Goal: Task Accomplishment & Management: Use online tool/utility

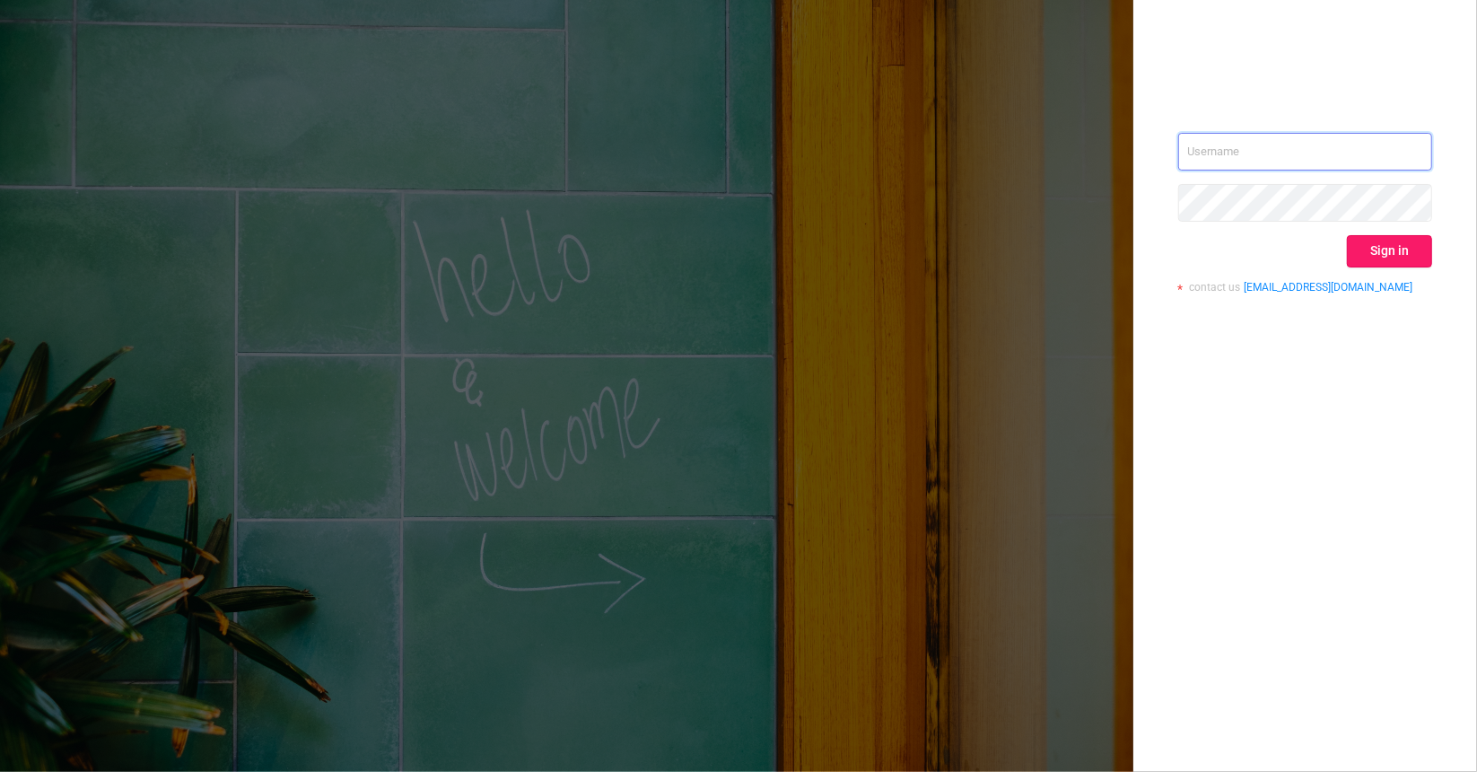
type input "[EMAIL_ADDRESS][DOMAIN_NAME]"
click at [1389, 248] on button "Sign in" at bounding box center [1389, 251] width 85 height 32
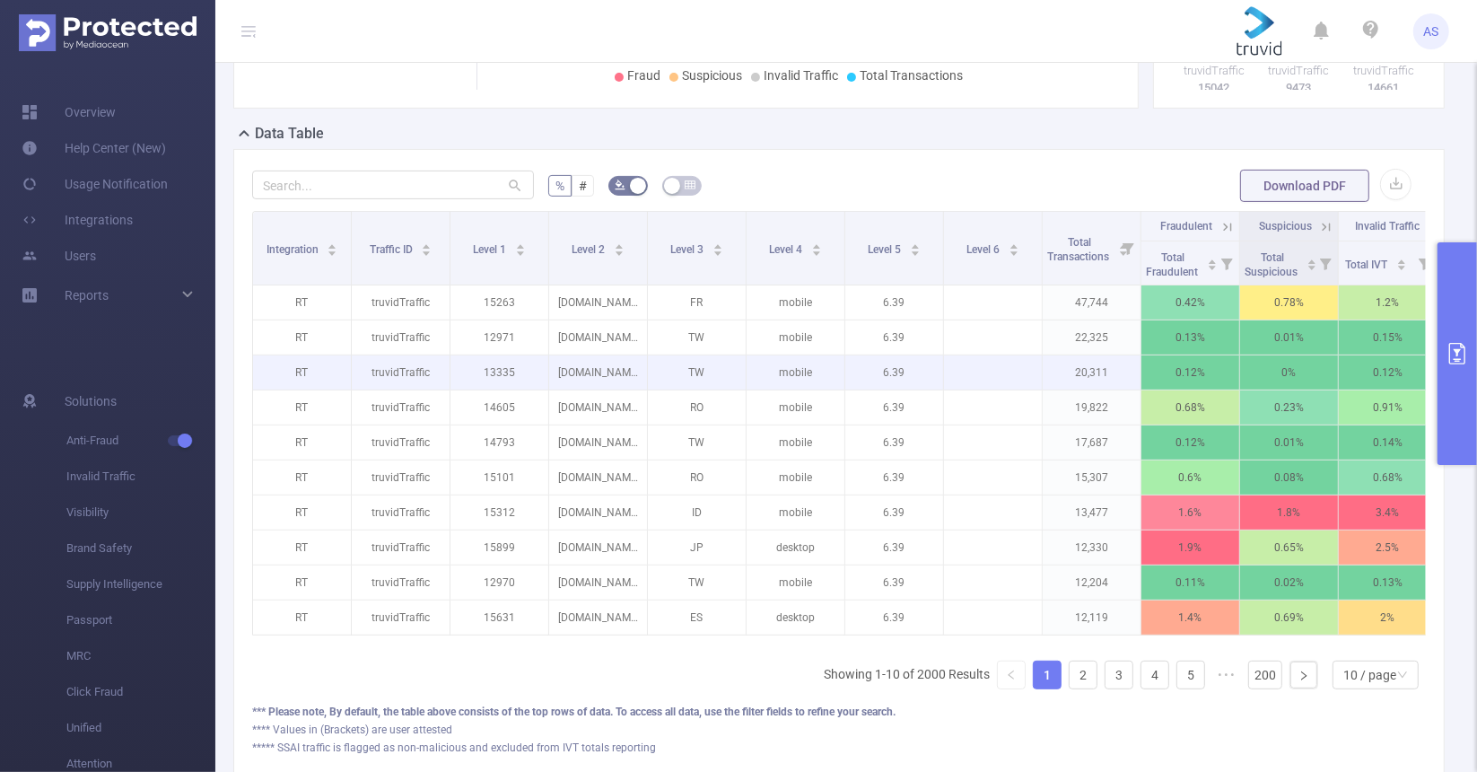
scroll to position [358, 0]
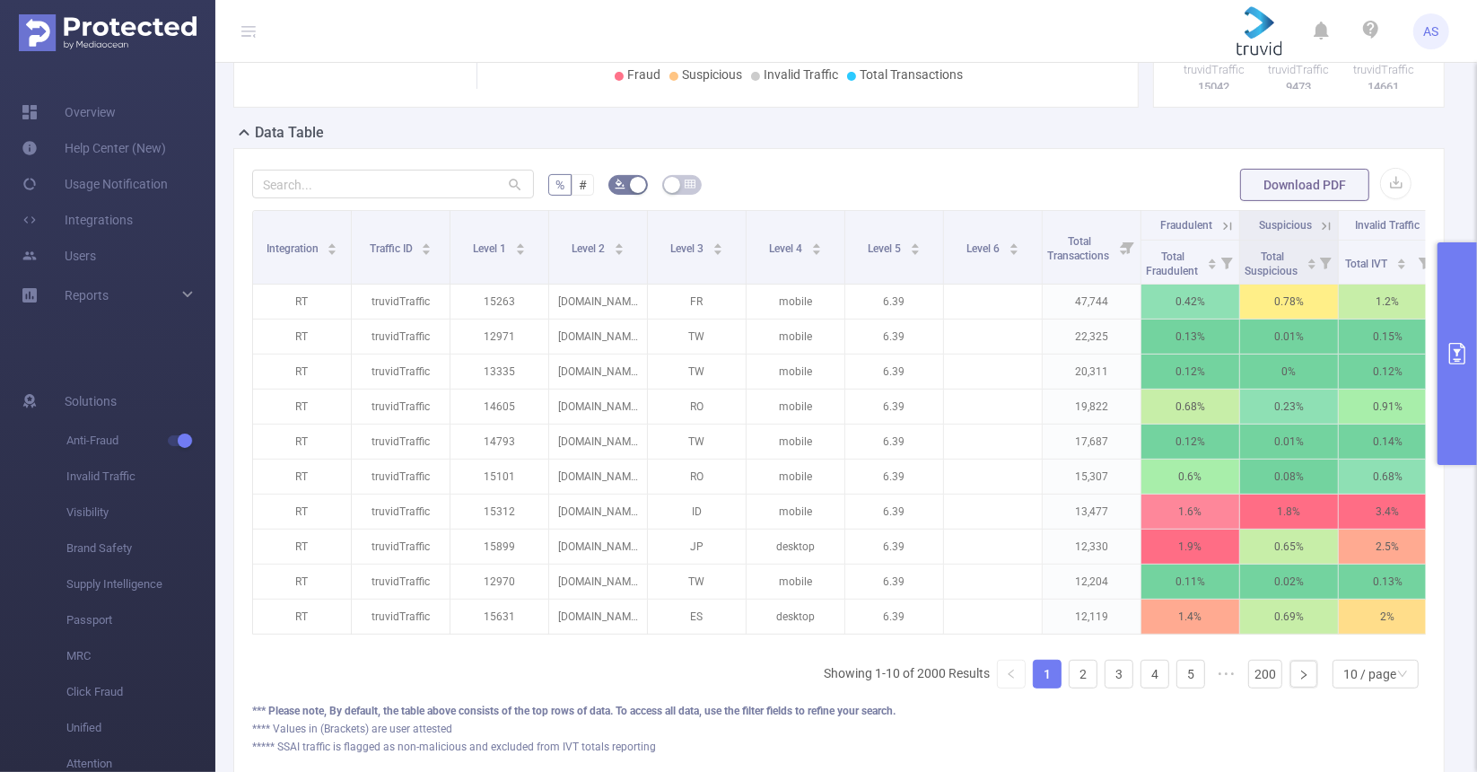
click at [1471, 340] on button "primary" at bounding box center [1456, 353] width 39 height 222
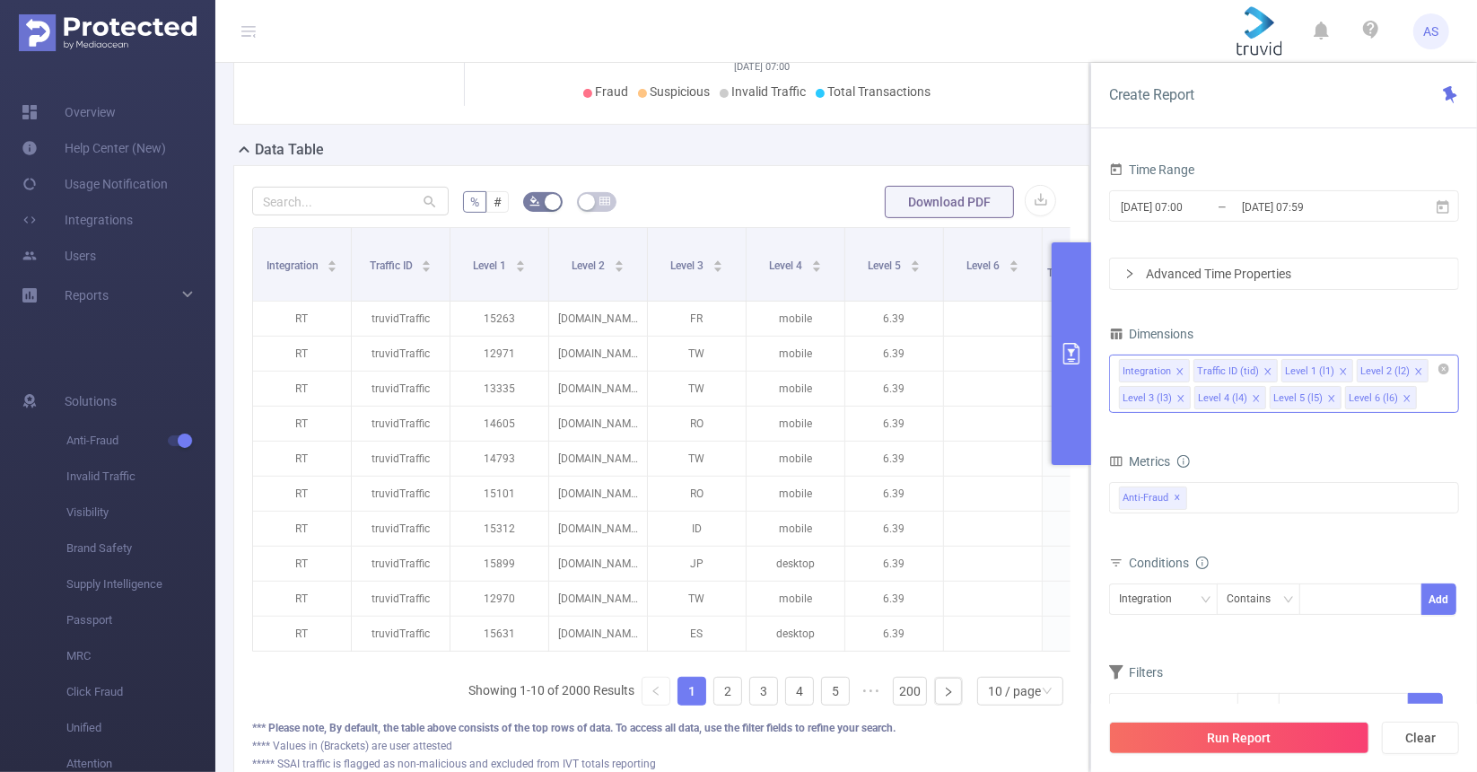
click at [1438, 371] on icon "icon: close-circle" at bounding box center [1443, 368] width 11 height 11
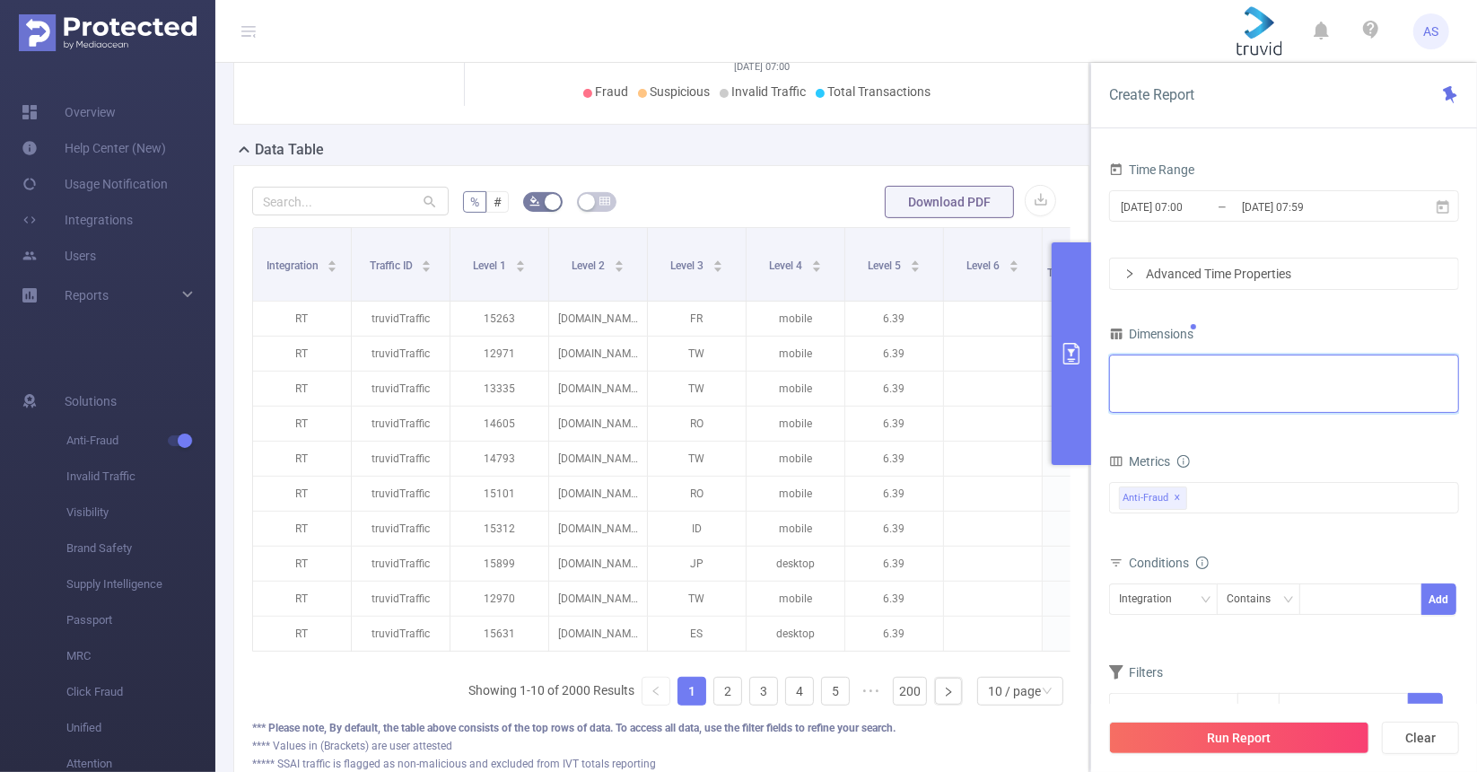
click at [1442, 369] on div "Integration Traffic ID (tid) Level 1 (l1) Level 2 (l2) Level 3 (l3) Level 4 (l4…" at bounding box center [1284, 370] width 330 height 30
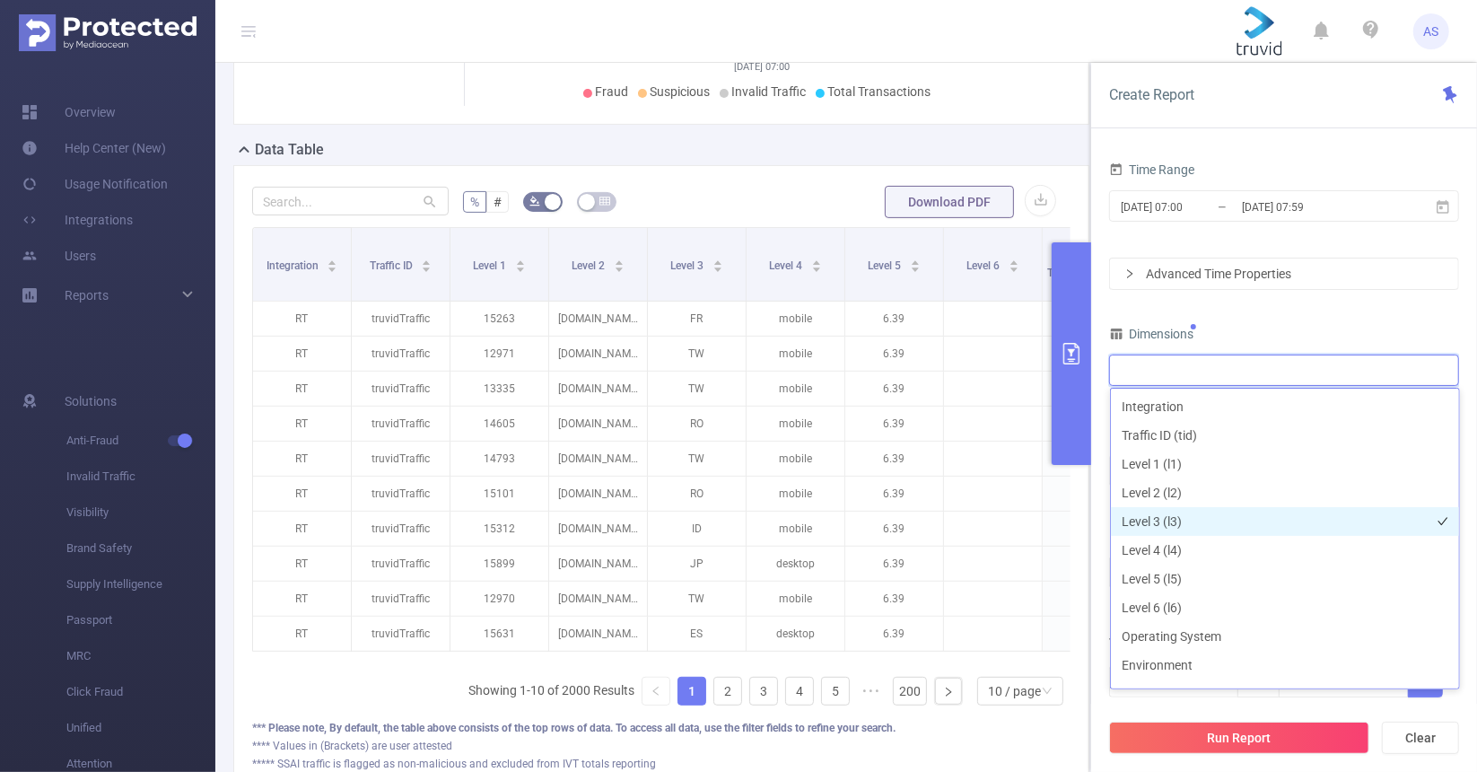
click at [1222, 521] on li "Level 3 (l3)" at bounding box center [1285, 521] width 348 height 29
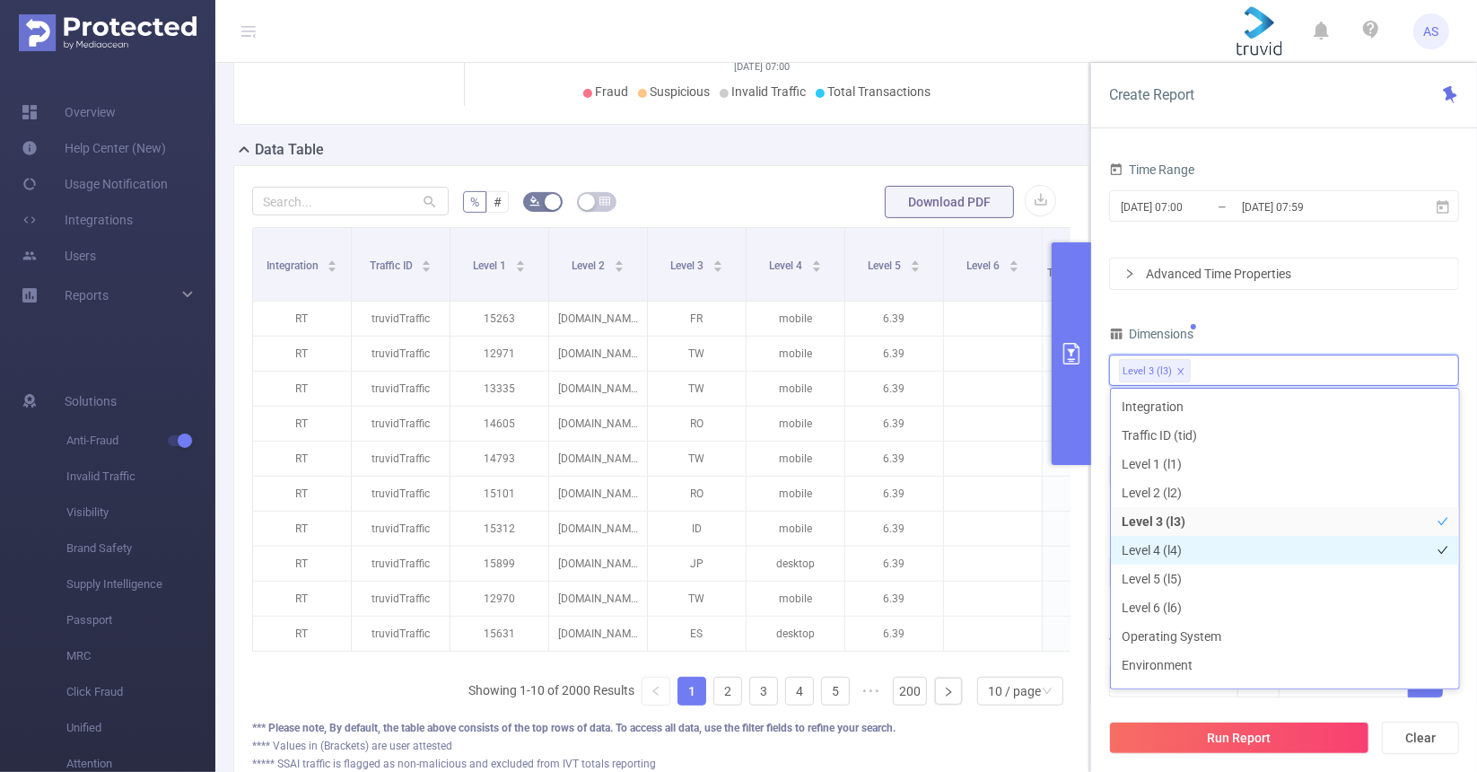
click at [1222, 541] on li "Level 4 (l4)" at bounding box center [1285, 550] width 348 height 29
click at [1277, 316] on div "Time Range [DATE] 07:00 _ [DATE] 07:59 Advanced Time Properties Dimensions Leve…" at bounding box center [1284, 438] width 350 height 563
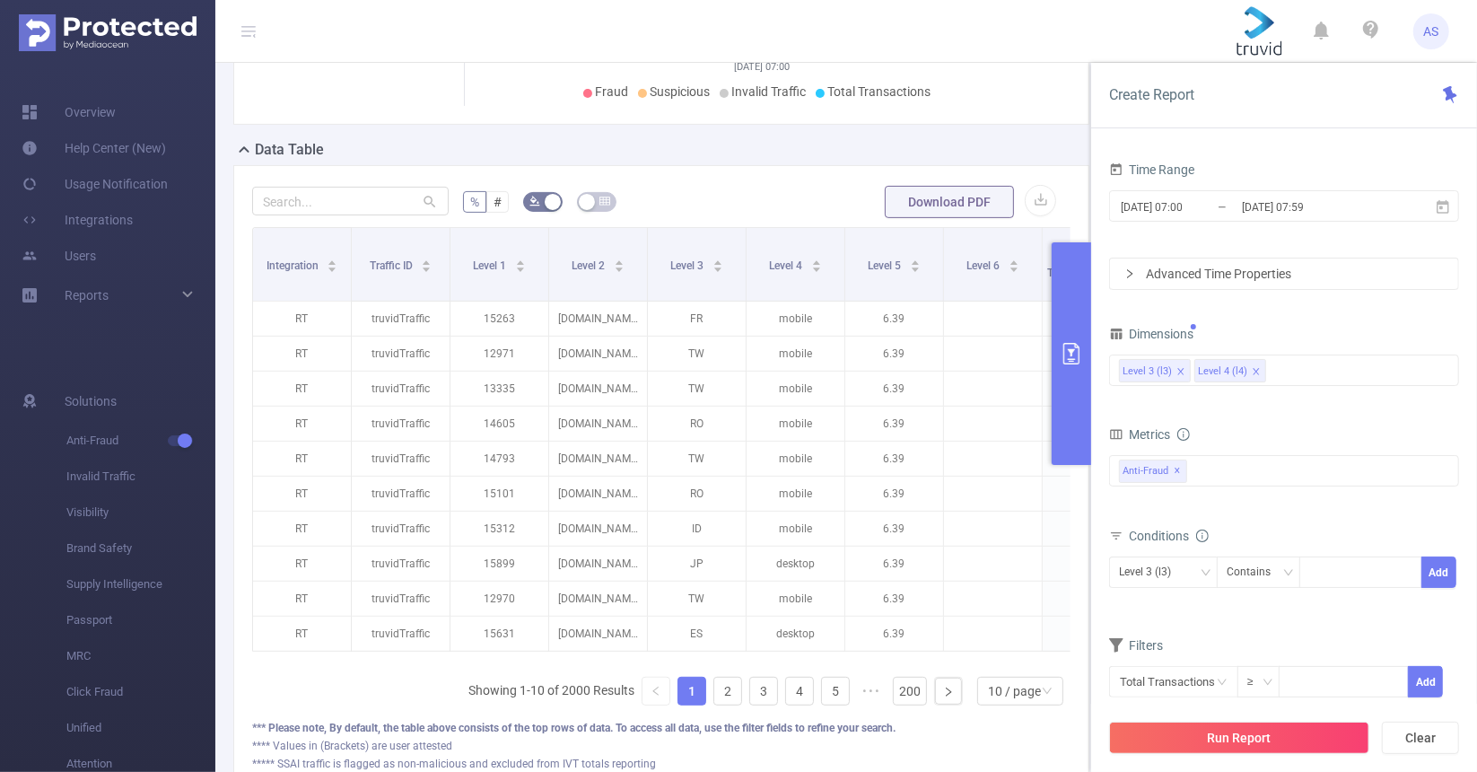
click at [1193, 268] on div "Advanced Time Properties" at bounding box center [1284, 273] width 348 height 31
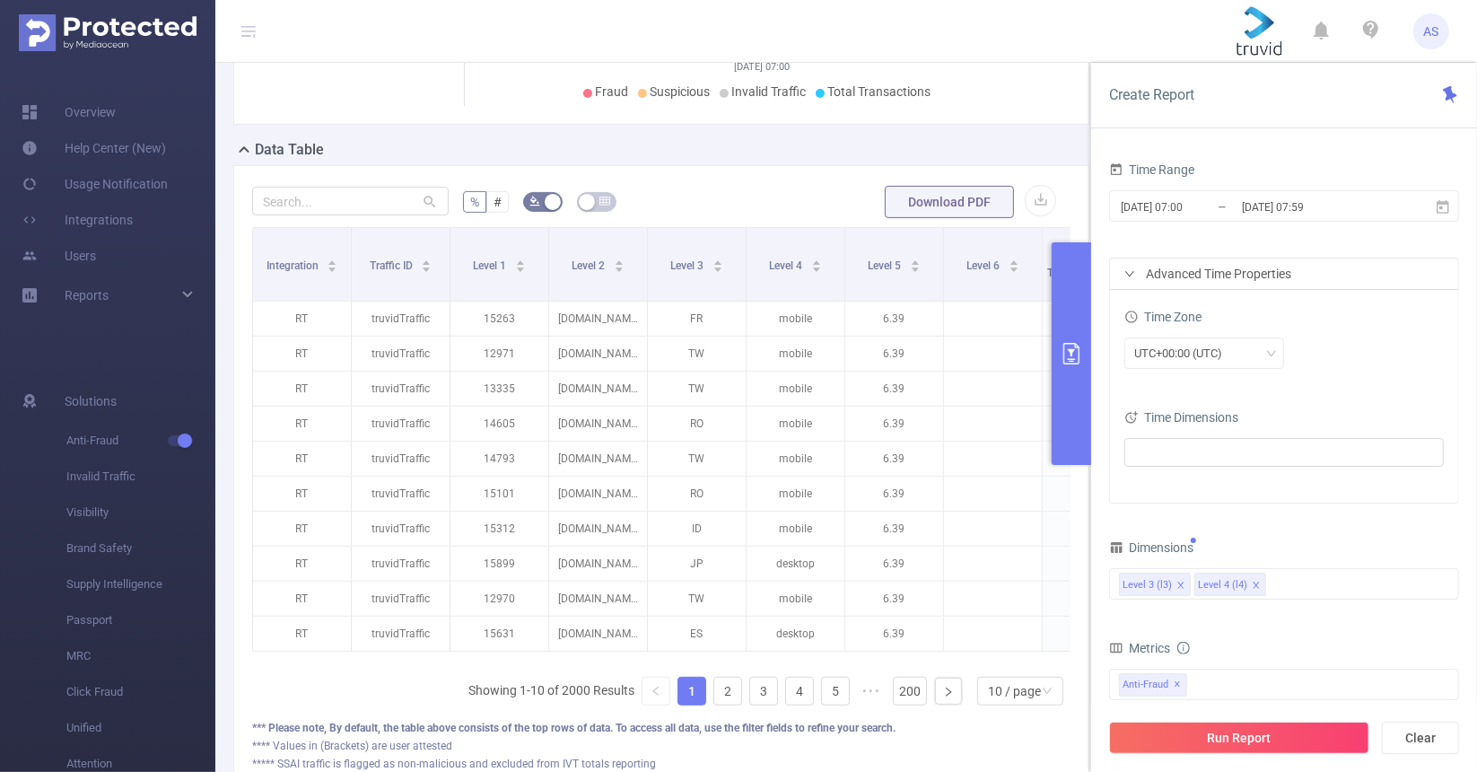
click at [1193, 276] on div "Advanced Time Properties" at bounding box center [1284, 273] width 348 height 31
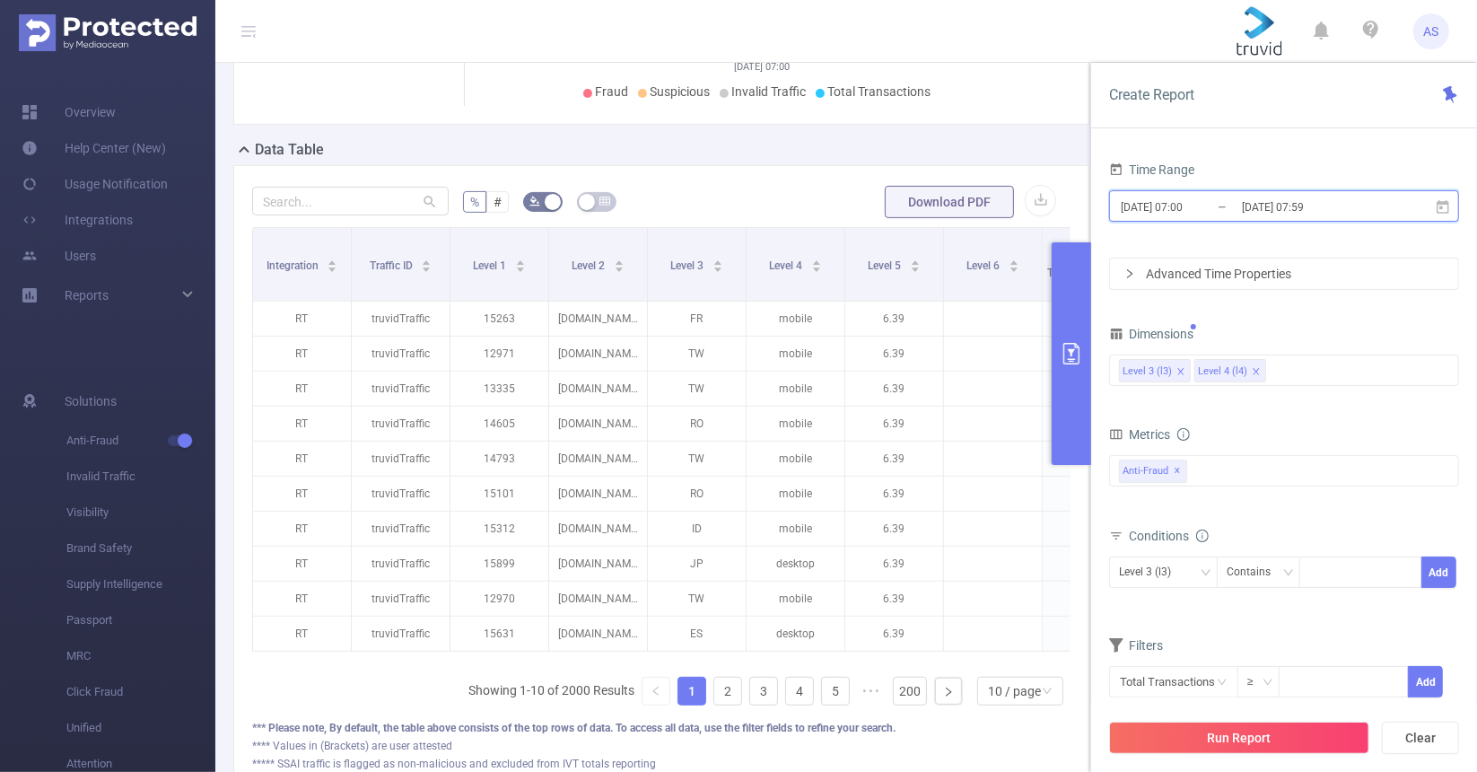
click at [1444, 208] on icon at bounding box center [1442, 207] width 16 height 16
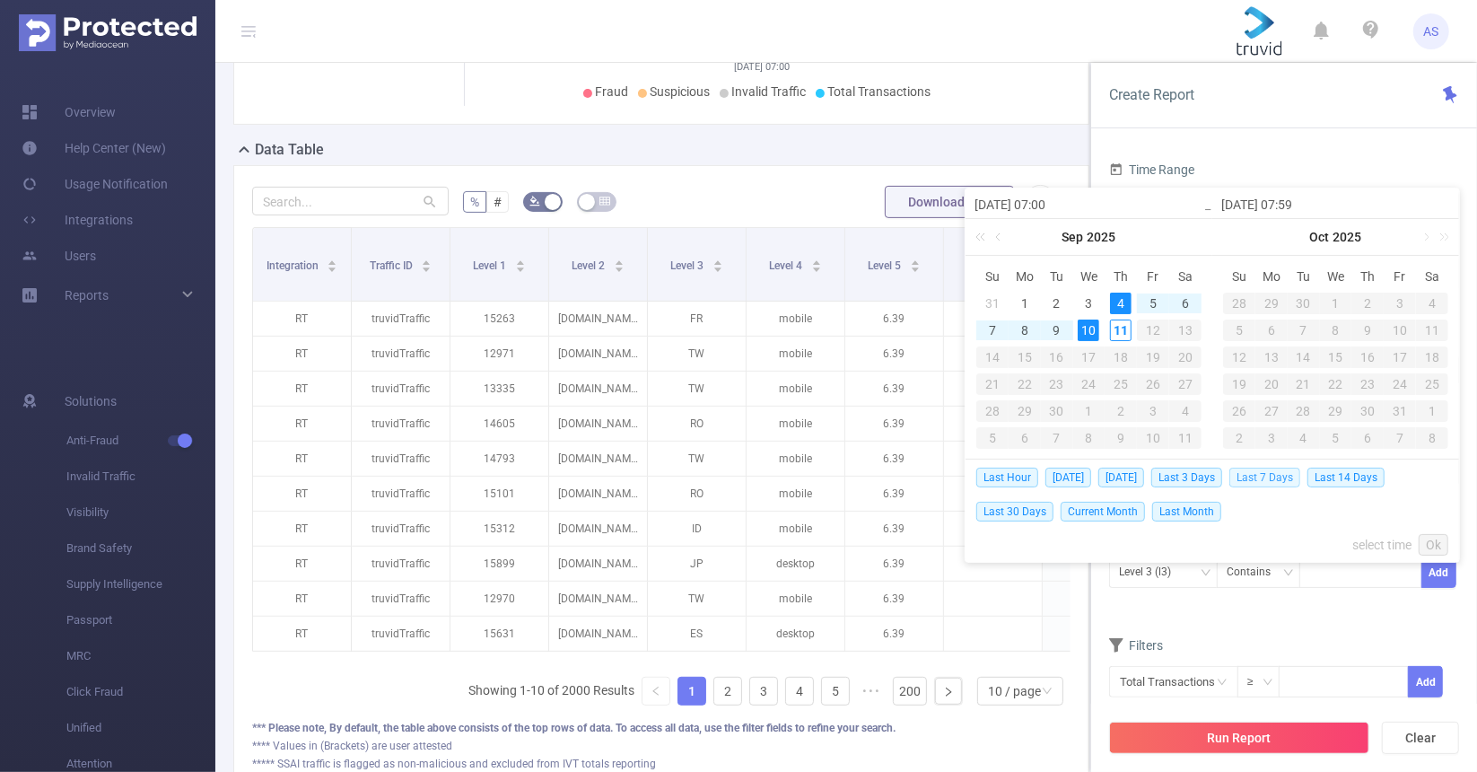
click at [1260, 481] on span "Last 7 Days" at bounding box center [1264, 477] width 71 height 20
type input "[DATE] 00:00"
type input "[DATE] 23:59"
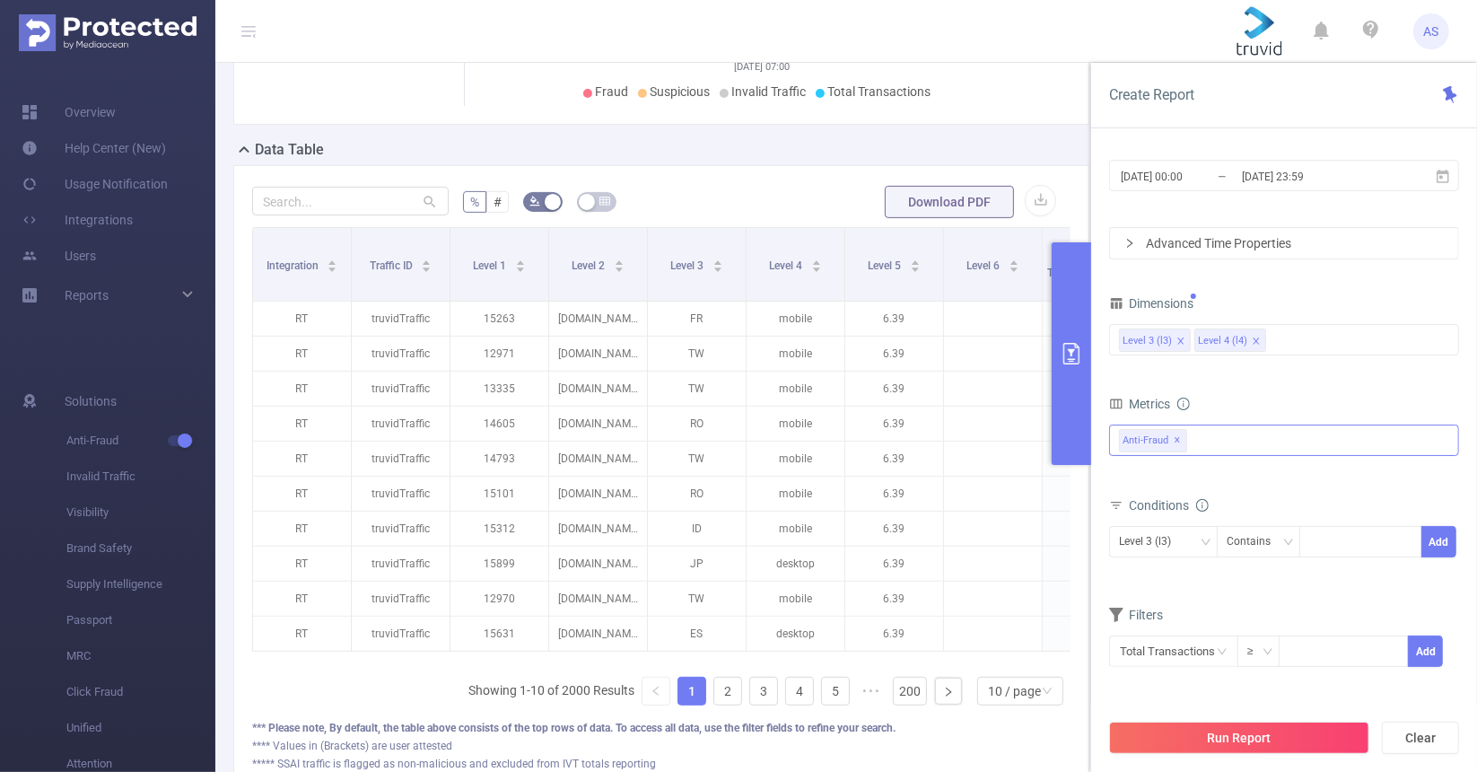
click at [1208, 428] on div "Anti-Fraud ✕" at bounding box center [1284, 439] width 350 height 31
click at [1240, 388] on form "Dimensions Level 3 (l3) Level 4 (l4) Metrics Total Fraudulent Bot/Virus Hostile…" at bounding box center [1284, 490] width 350 height 399
click at [1241, 736] on button "Run Report" at bounding box center [1239, 737] width 260 height 32
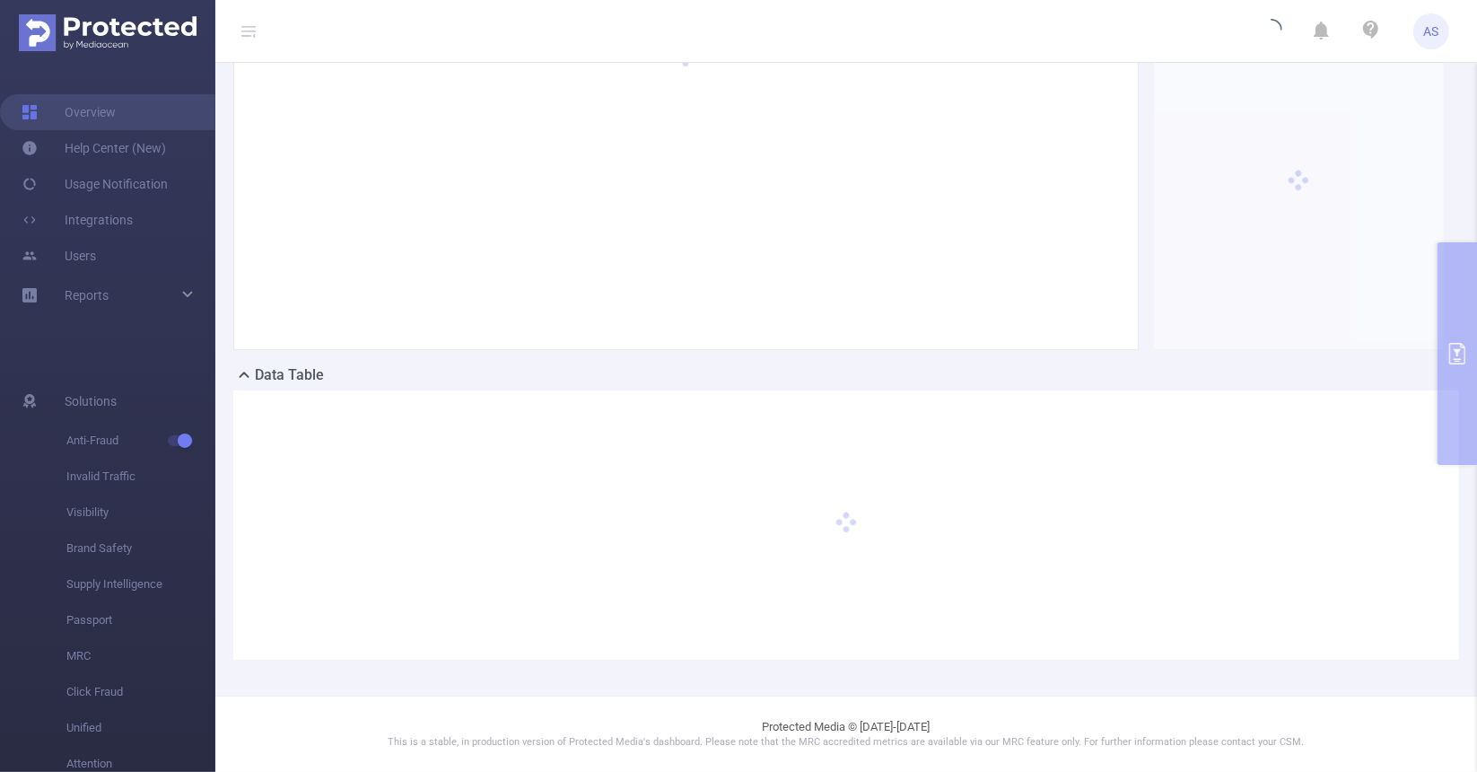
scroll to position [131, 0]
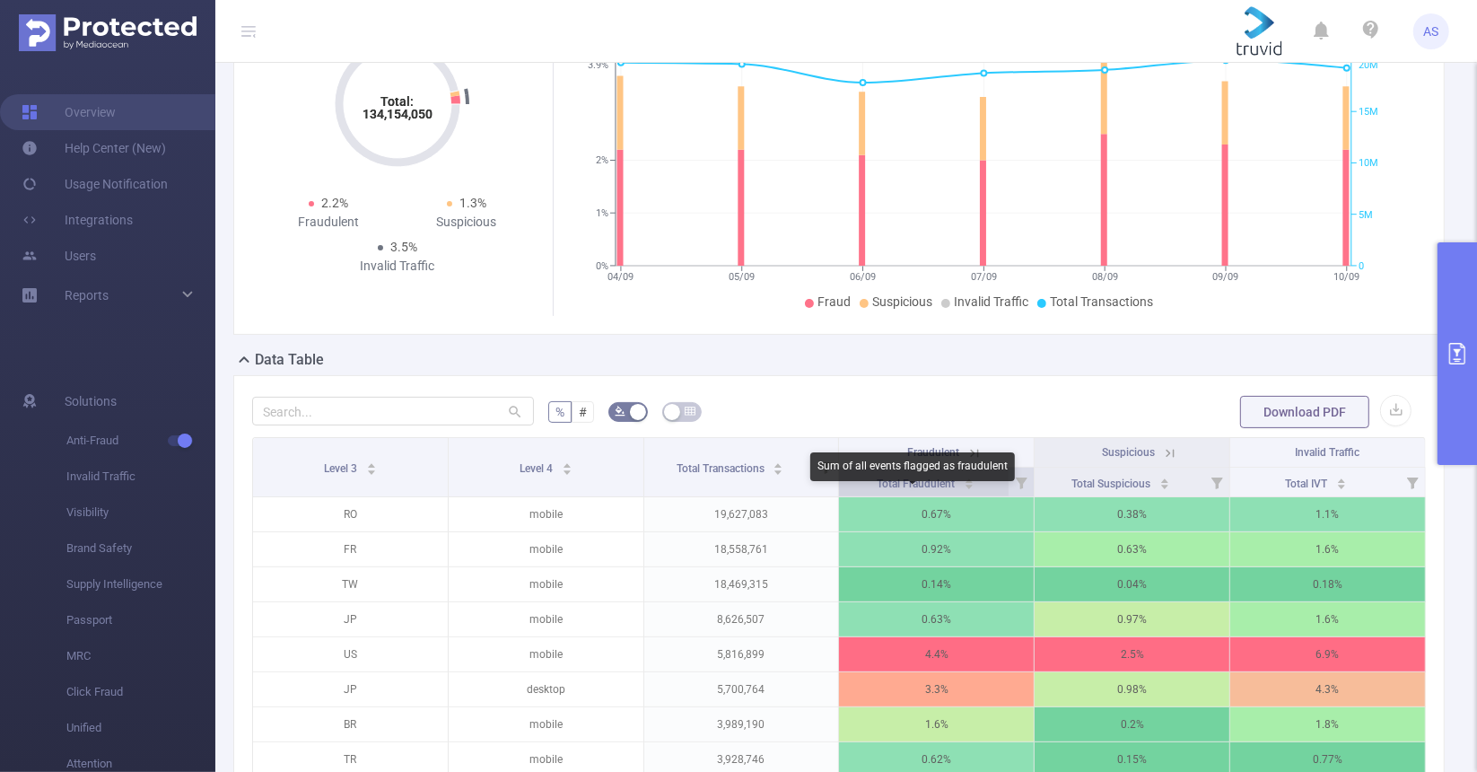
click at [919, 490] on span "Total Fraudulent" at bounding box center [916, 483] width 81 height 13
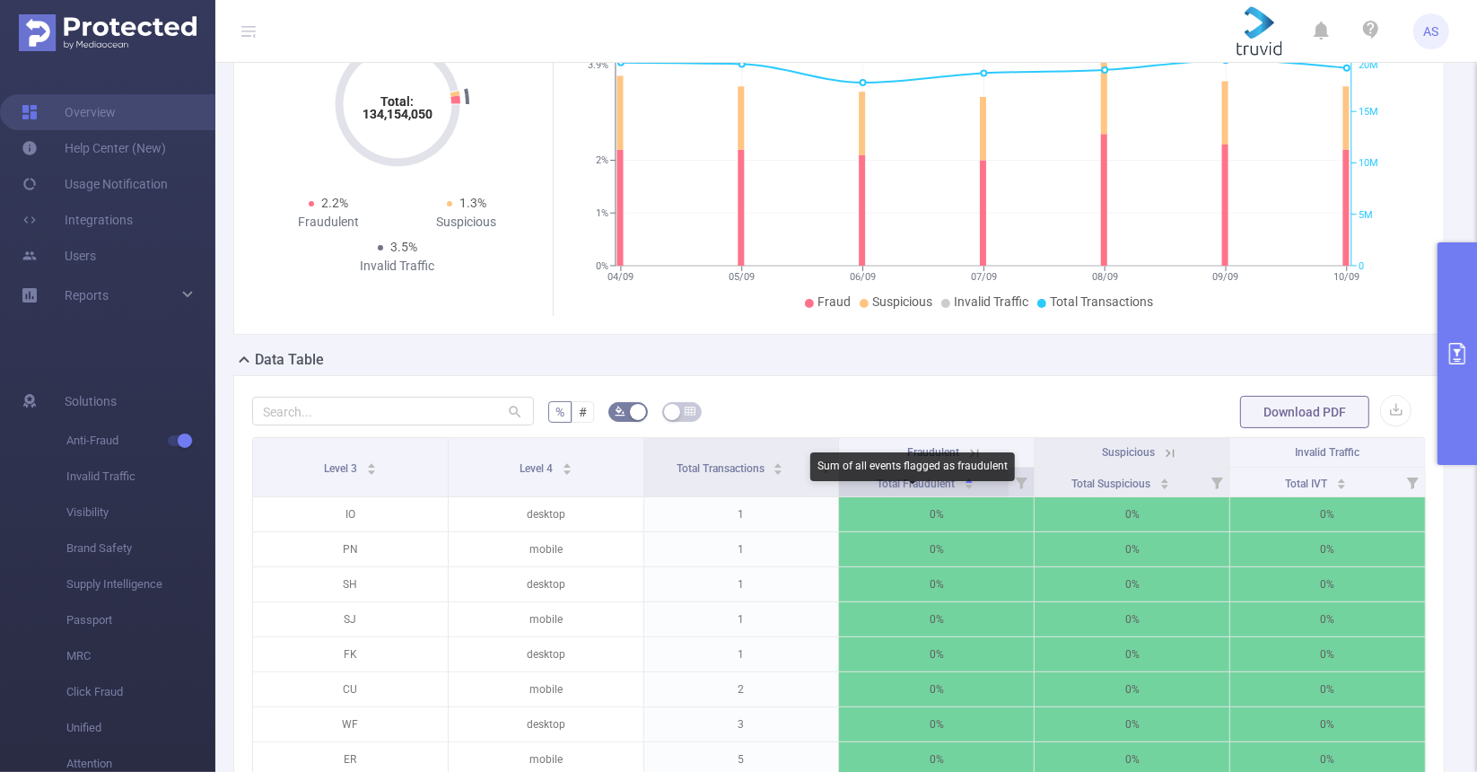
click at [923, 490] on span "Total Fraudulent" at bounding box center [916, 482] width 81 height 18
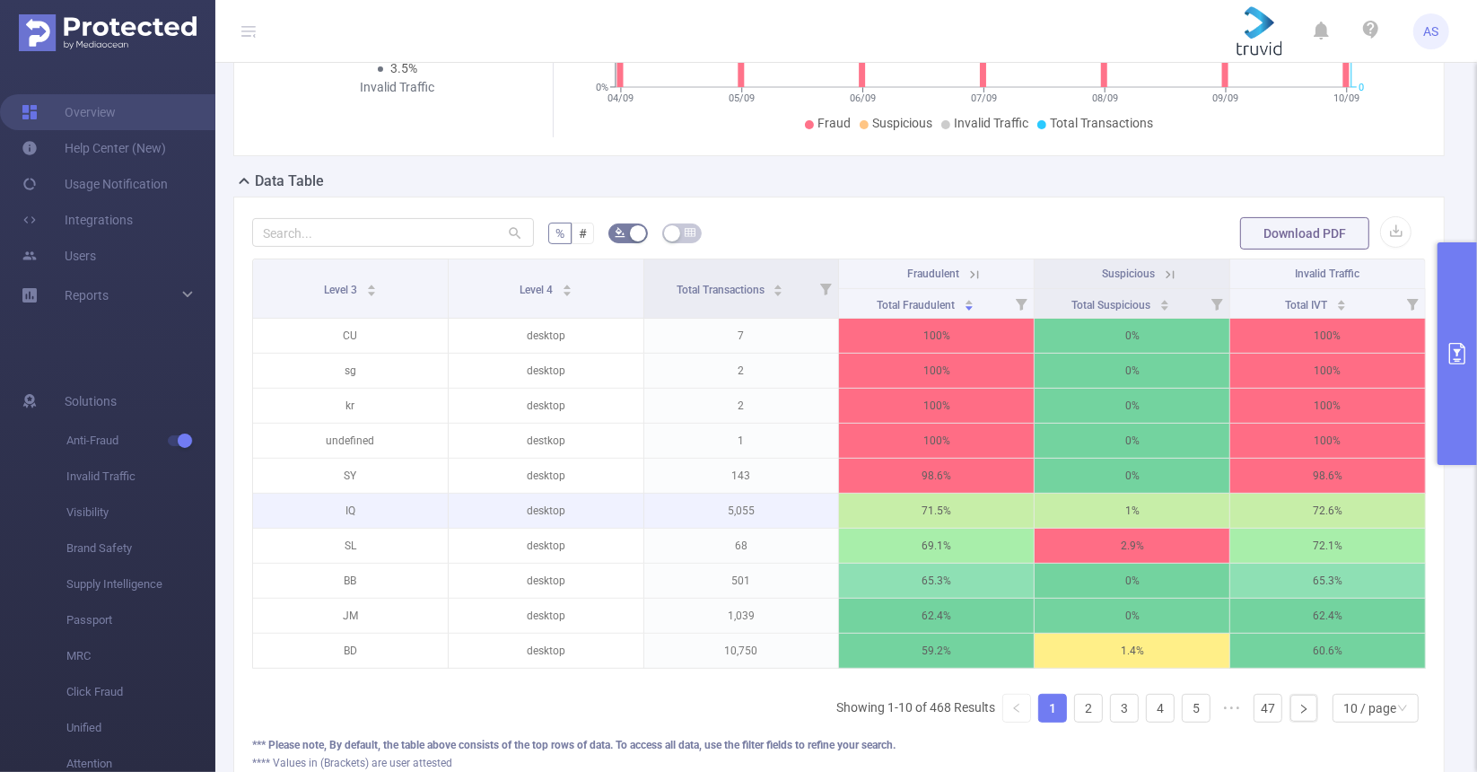
scroll to position [310, 0]
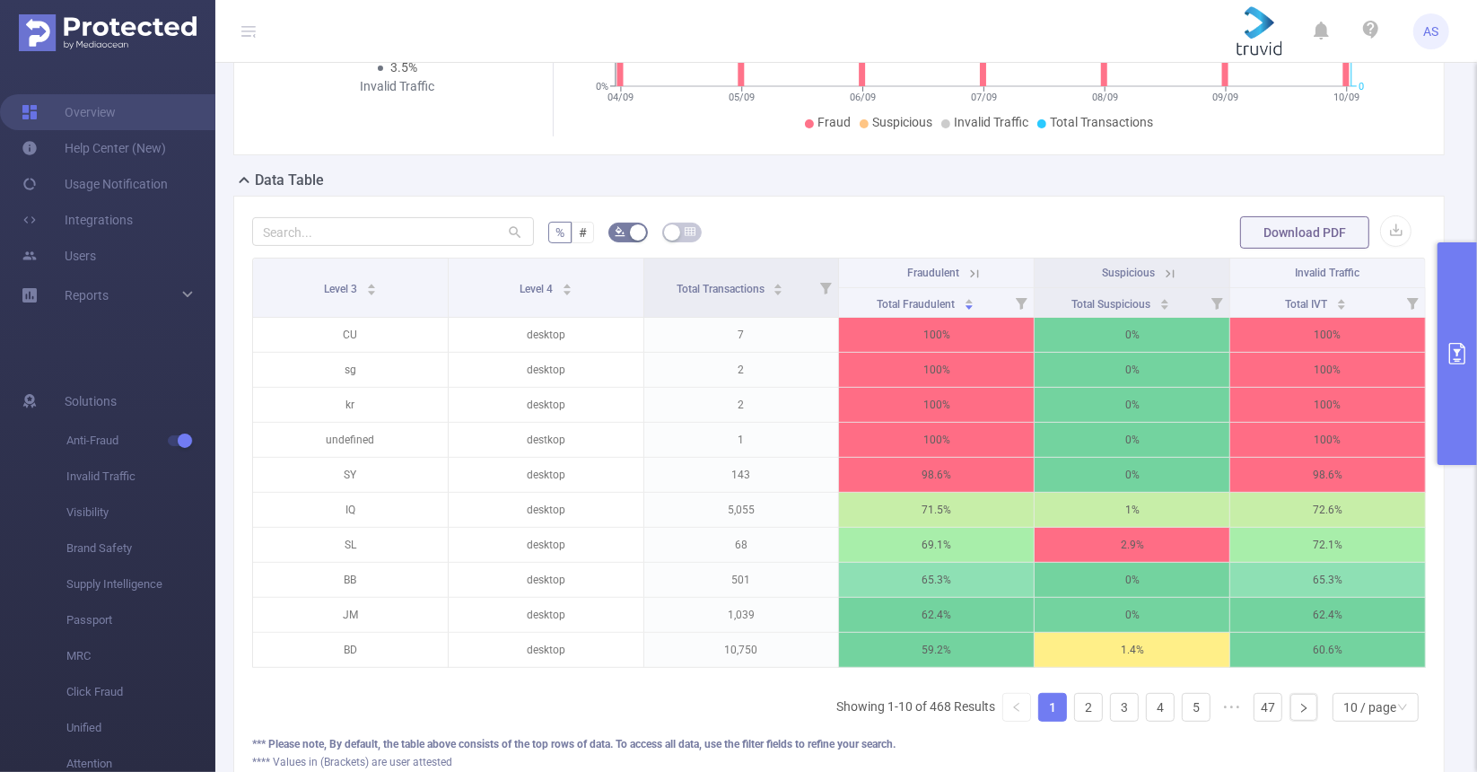
click at [1454, 337] on button "primary" at bounding box center [1456, 353] width 39 height 222
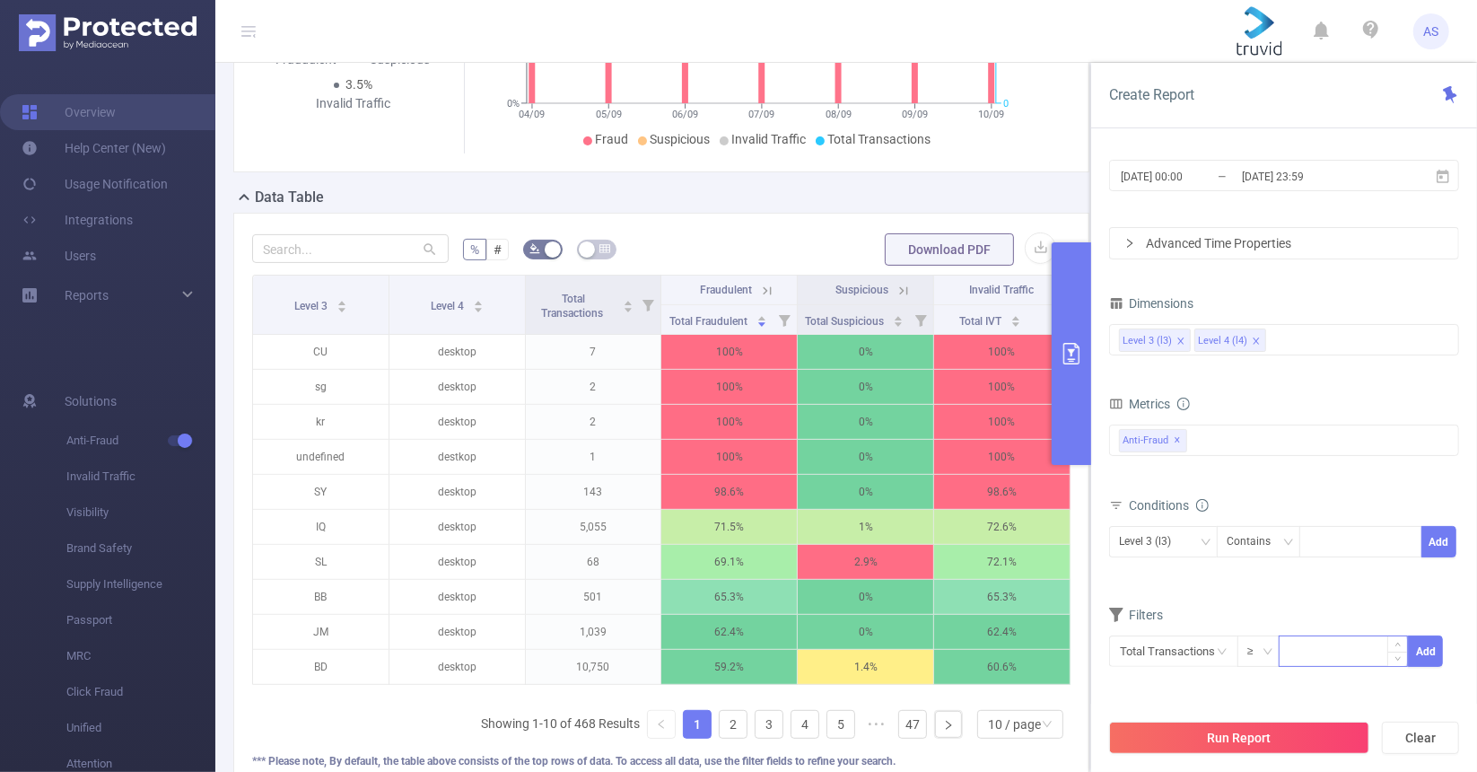
click at [1321, 648] on input at bounding box center [1342, 649] width 127 height 27
type input "10,000"
click at [1435, 642] on button "Add" at bounding box center [1425, 650] width 35 height 31
click at [1265, 734] on button "Run Report" at bounding box center [1239, 737] width 260 height 32
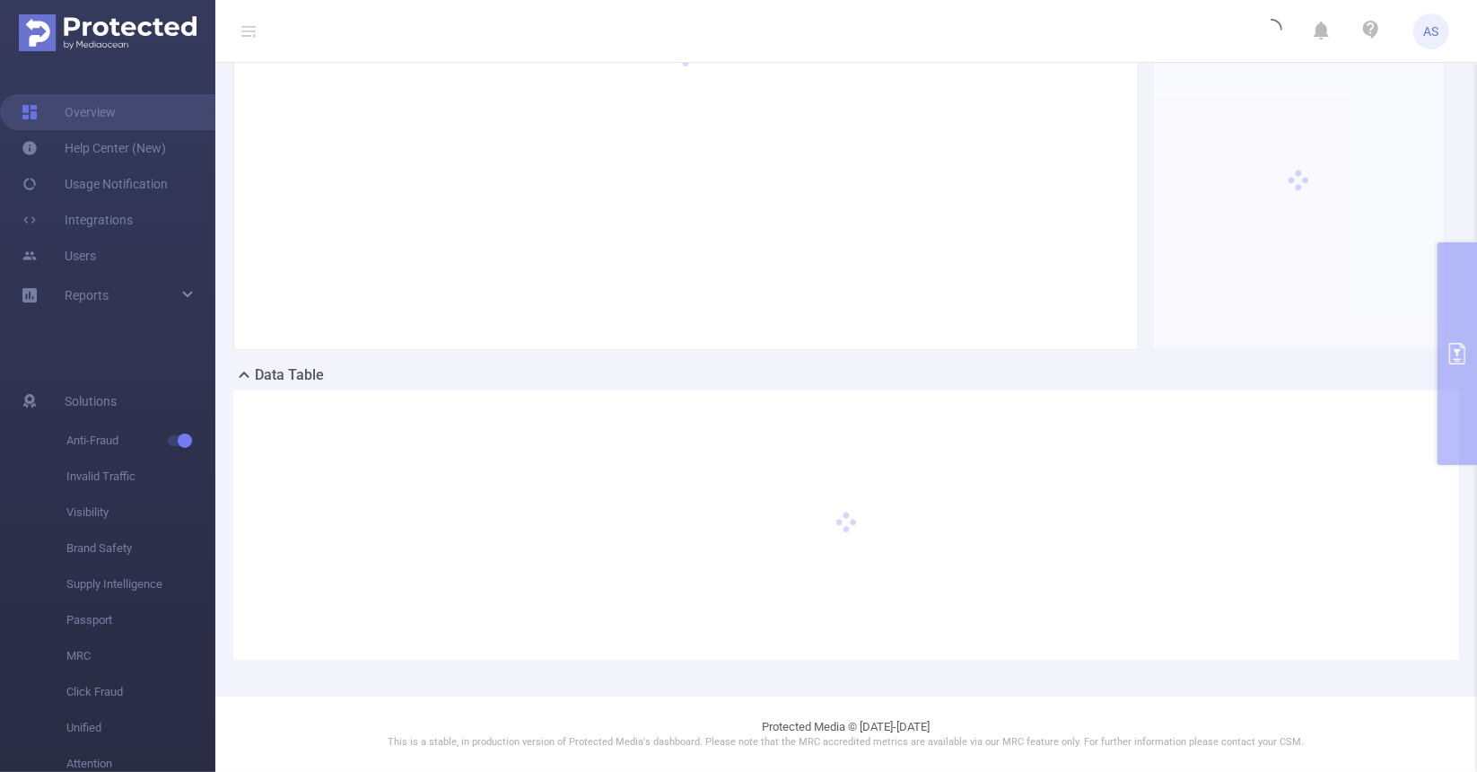
scroll to position [131, 0]
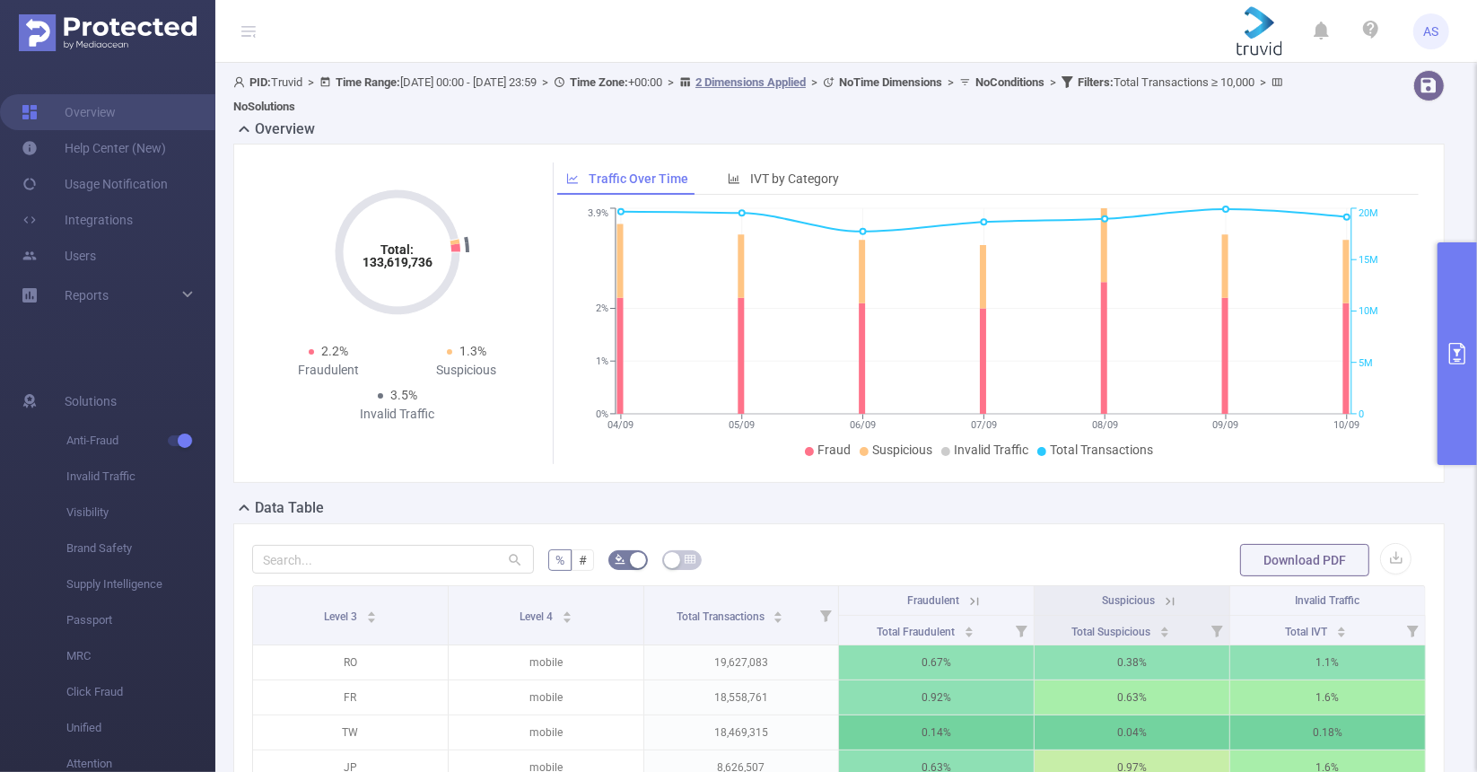
click at [557, 407] on icon "04/09 05/09 06/09 07/09 08/09 09/09 10/09 0% 1% 2% 3.9% 0 5M 10M 15M 20M" at bounding box center [983, 334] width 852 height 260
